Goal: Information Seeking & Learning: Learn about a topic

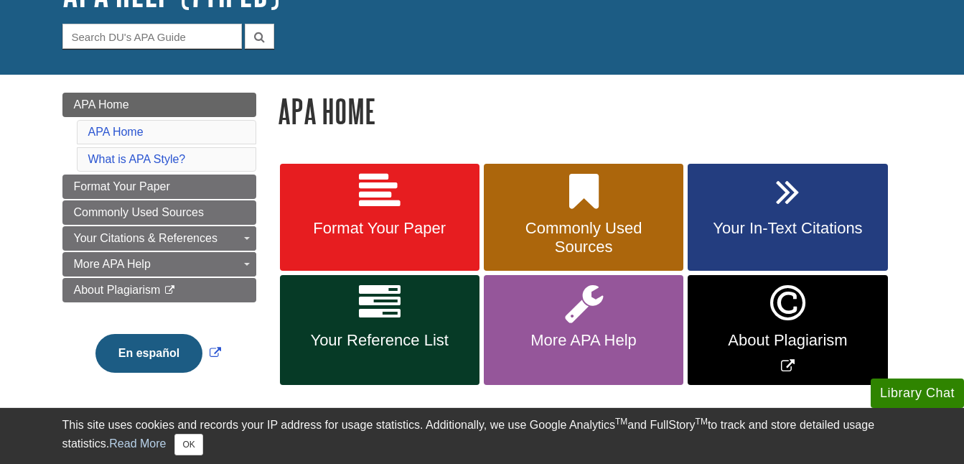
scroll to position [135, 0]
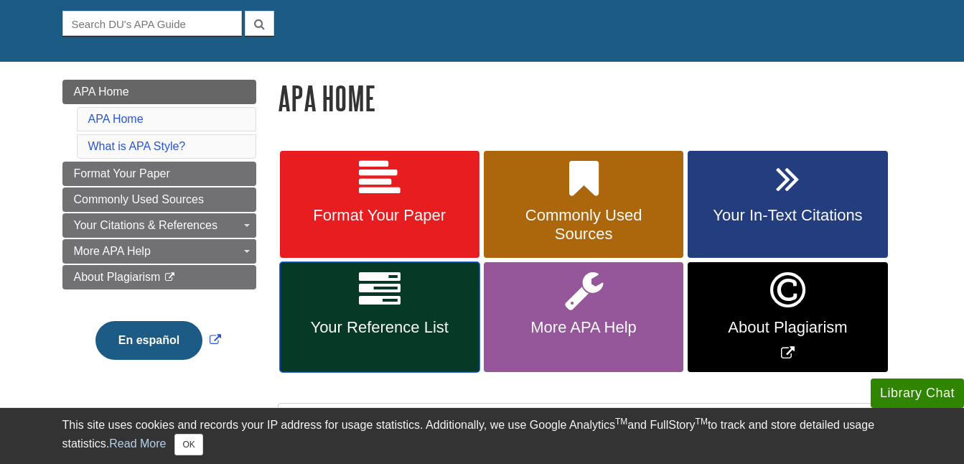
click at [360, 323] on span "Your Reference List" at bounding box center [380, 327] width 178 height 19
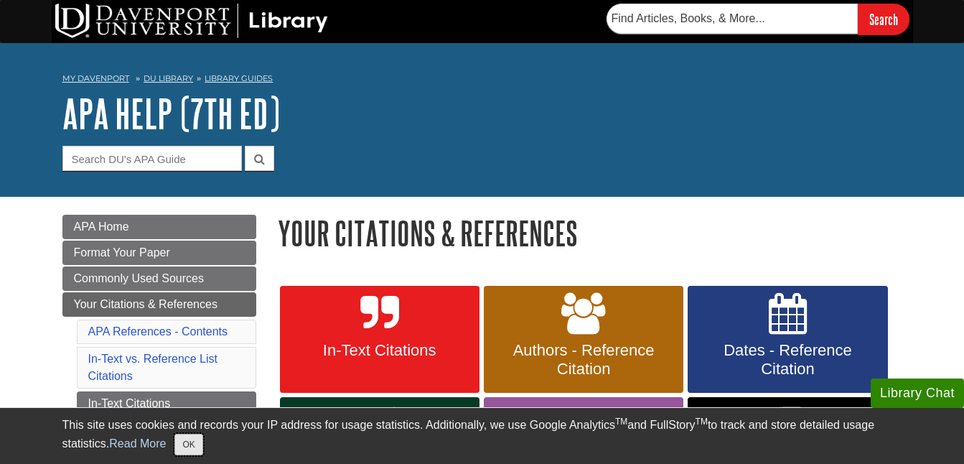
click at [199, 442] on button "OK" at bounding box center [188, 444] width 28 height 22
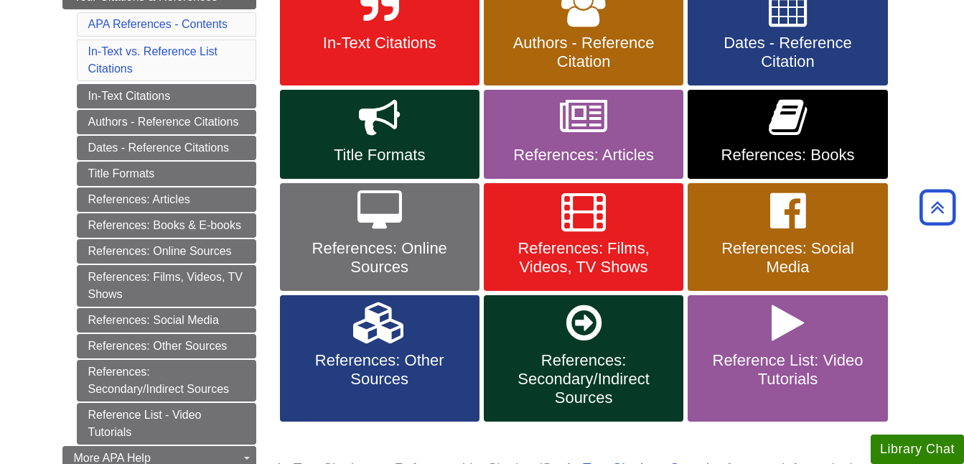
scroll to position [253, 0]
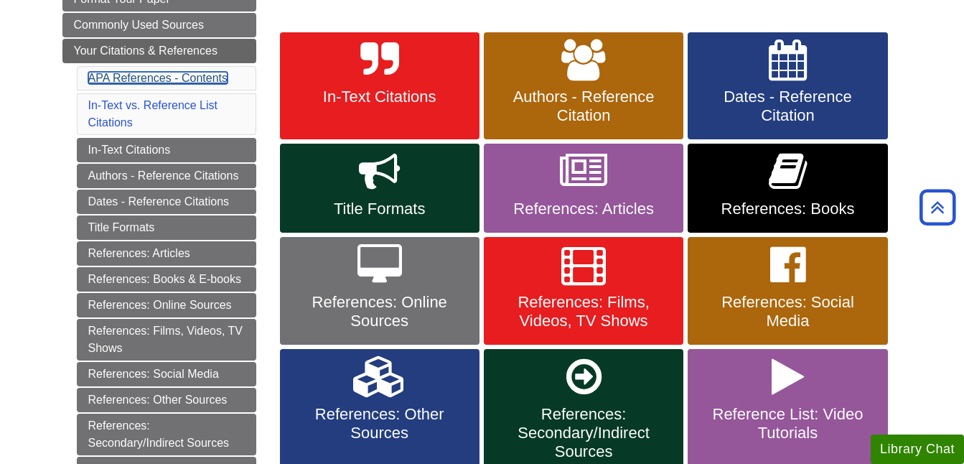
click at [207, 75] on link "APA References - Contents" at bounding box center [157, 78] width 139 height 12
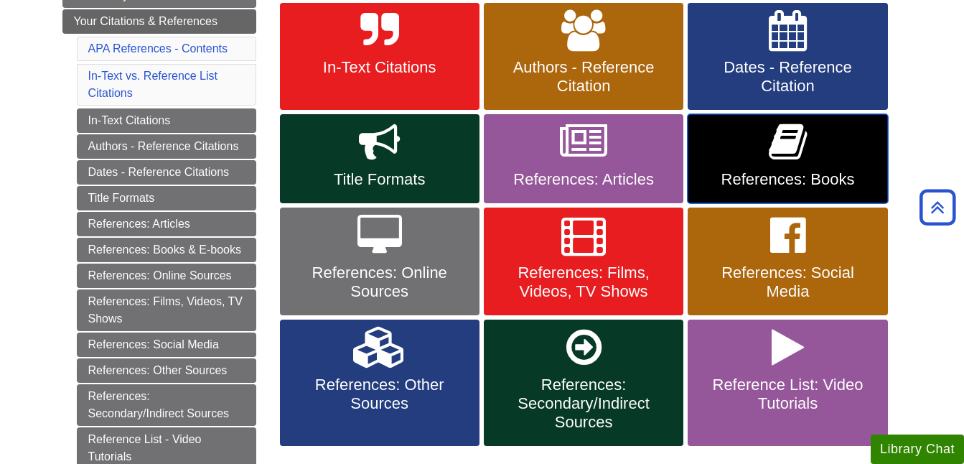
click at [769, 151] on icon at bounding box center [788, 142] width 38 height 42
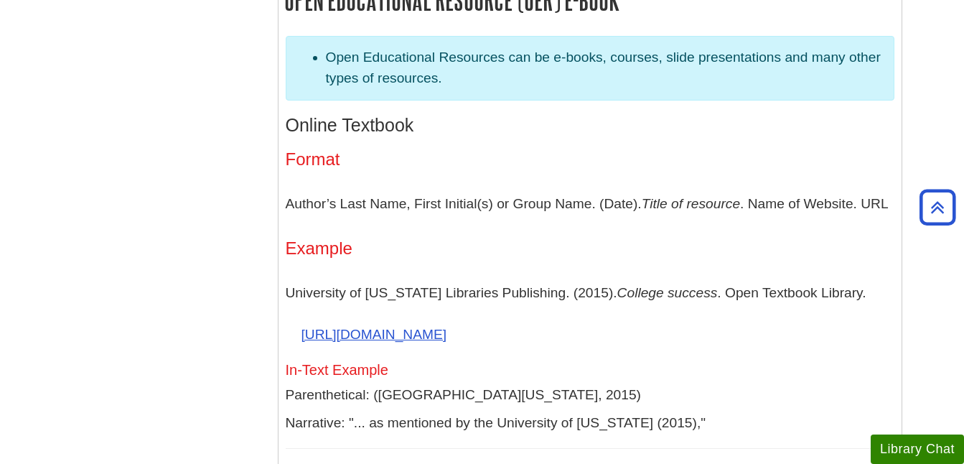
scroll to position [2950, 0]
